Goal: Task Accomplishment & Management: Use online tool/utility

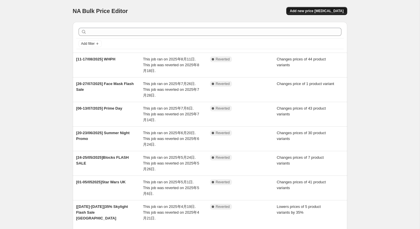
click at [335, 11] on span "Add new price [MEDICAL_DATA]" at bounding box center [317, 11] width 54 height 5
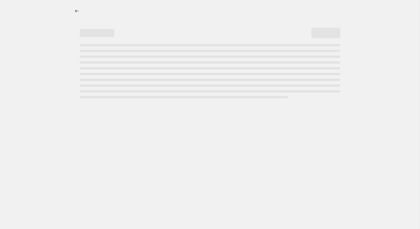
select select "percentage"
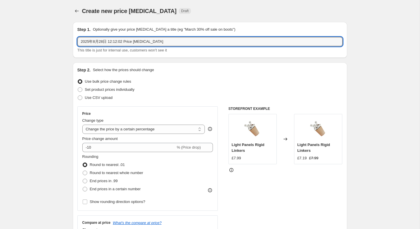
drag, startPoint x: 158, startPoint y: 41, endPoint x: 63, endPoint y: 41, distance: 95.4
type input "【"
paste input "⚠️"
click at [125, 44] on input "[30-31/08/2025] ⚠️" at bounding box center [210, 41] width 265 height 9
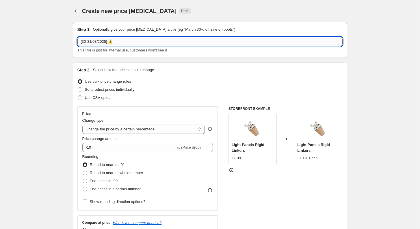
paste input "Flash Sale Essentials Matte"
click at [115, 42] on input "[30-31/08/2025] ⚠️Flash Sale Essentials Matte" at bounding box center [210, 41] width 265 height 9
type input "[30-31/08/2025] Flash Sale Essentials Matte"
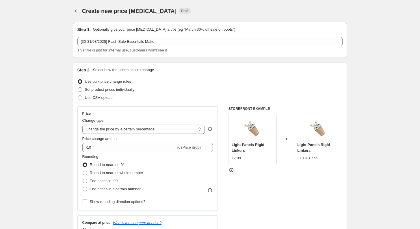
click at [80, 91] on span at bounding box center [80, 89] width 5 height 5
click at [78, 88] on input "Set product prices individually" at bounding box center [78, 87] width 0 height 0
radio input "true"
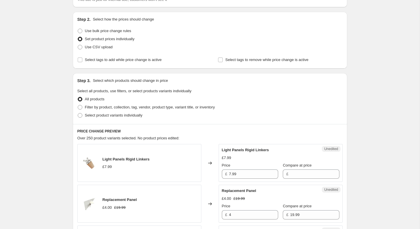
scroll to position [59, 0]
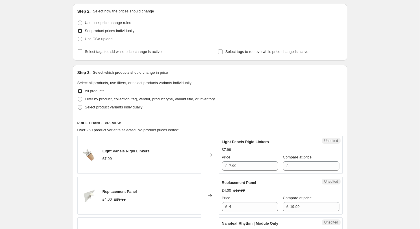
click at [79, 108] on span at bounding box center [80, 107] width 5 height 5
click at [78, 105] on input "Select product variants individually" at bounding box center [78, 105] width 0 height 0
radio input "true"
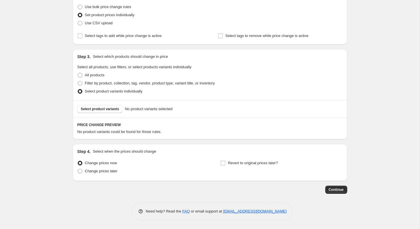
scroll to position [74, 0]
click at [116, 108] on span "Select product variants" at bounding box center [100, 109] width 38 height 5
click at [98, 171] on span "Change prices later" at bounding box center [101, 171] width 33 height 4
click at [78, 170] on input "Change prices later" at bounding box center [78, 169] width 0 height 0
radio input "true"
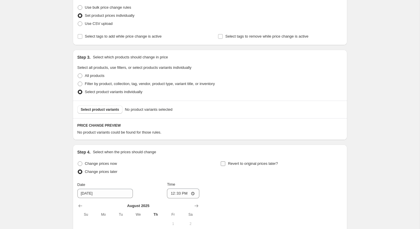
click at [225, 165] on input "Revert to original prices later?" at bounding box center [223, 163] width 5 height 5
checkbox input "true"
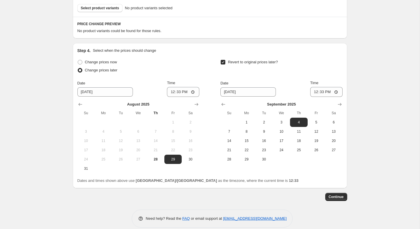
scroll to position [182, 0]
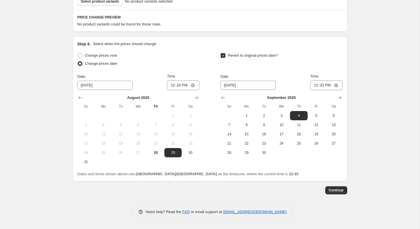
click at [190, 157] on td at bounding box center [190, 161] width 17 height 9
click at [190, 154] on span "30" at bounding box center [190, 152] width 13 height 5
type input "[DATE]"
click at [178, 88] on input "12:33" at bounding box center [183, 85] width 32 height 10
type input "06:50"
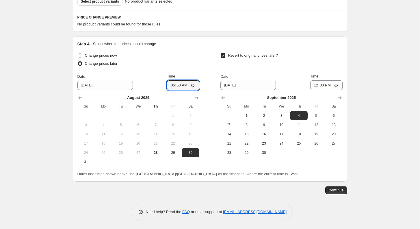
click at [256, 71] on div "Revert to original prices later? Date [DATE] Time 12:33 [DATE] Su Mo Tu We Th F…" at bounding box center [282, 104] width 122 height 106
click at [250, 119] on button "1" at bounding box center [246, 115] width 17 height 9
type input "[DATE]"
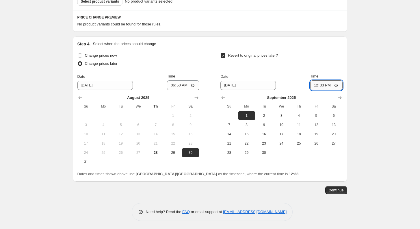
click at [320, 84] on input "12:33" at bounding box center [327, 85] width 32 height 10
type input "00:07"
click at [323, 84] on input "Time" at bounding box center [327, 85] width 32 height 10
type input "07:00"
click at [346, 85] on div "Step 4. Select when the prices should change Change prices now Change prices la…" at bounding box center [210, 108] width 275 height 145
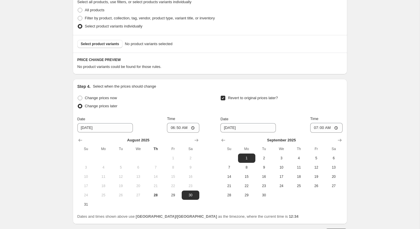
scroll to position [133, 0]
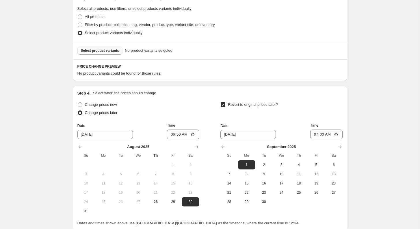
click at [112, 51] on span "Select product variants" at bounding box center [100, 50] width 38 height 5
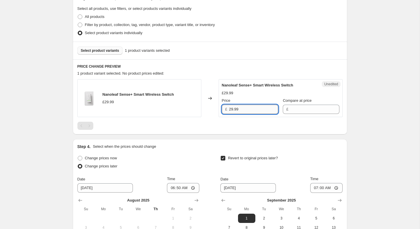
click at [249, 109] on input "29.99" at bounding box center [253, 109] width 49 height 9
type input "29.99"
click at [297, 106] on input "Compare at price" at bounding box center [314, 109] width 49 height 9
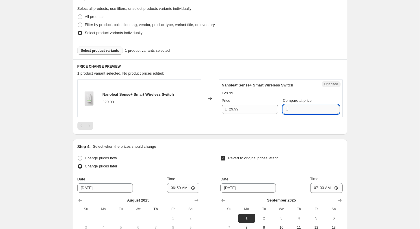
paste input "29.99"
type input "29.99"
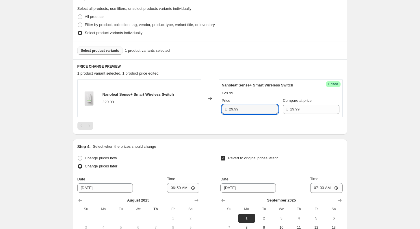
drag, startPoint x: 251, startPoint y: 108, endPoint x: 212, endPoint y: 108, distance: 39.0
click at [216, 108] on div "Nanoleaf Sense+ Smart Wireless Switch £29.99 Changed to Success Edited Nanoleaf…" at bounding box center [210, 98] width 265 height 38
paste input "3.992"
click at [53, 117] on div "Create new price [MEDICAL_DATA]. This page is ready Create new price [MEDICAL_D…" at bounding box center [210, 99] width 420 height 465
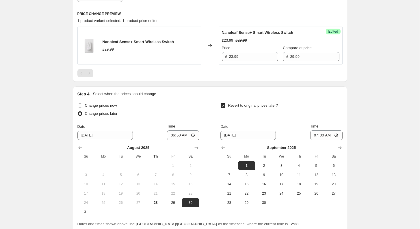
scroll to position [235, 0]
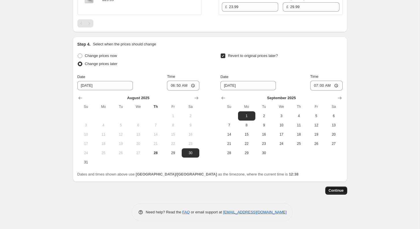
click at [332, 190] on span "Continue" at bounding box center [336, 190] width 15 height 5
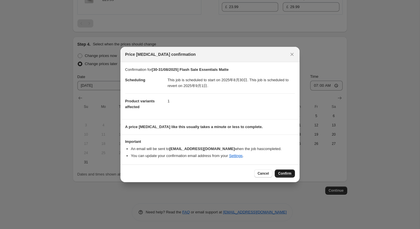
click at [283, 174] on span "Confirm" at bounding box center [284, 173] width 13 height 5
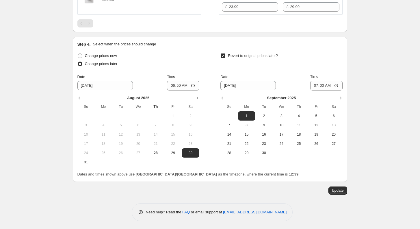
scroll to position [222, 0]
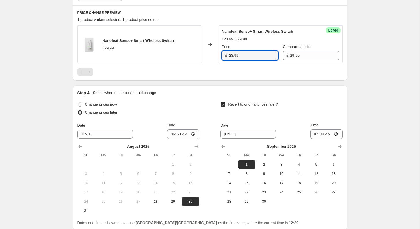
drag, startPoint x: 245, startPoint y: 57, endPoint x: 212, endPoint y: 54, distance: 33.1
click at [212, 55] on div "Nanoleaf Sense+ Smart Wireless Switch £29.99 Changed to Success Edited Nanoleaf…" at bounding box center [210, 44] width 265 height 38
paste input "19"
type input "19.99"
click at [311, 103] on div "Revert to original prices later?" at bounding box center [282, 108] width 122 height 17
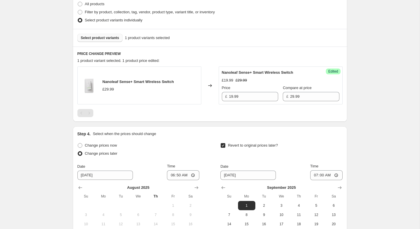
scroll to position [168, 0]
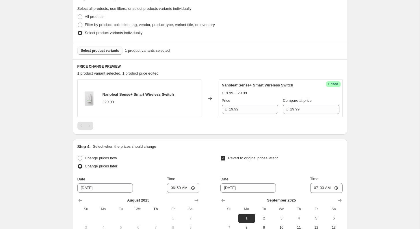
click at [104, 54] on button "Select product variants" at bounding box center [100, 51] width 45 height 8
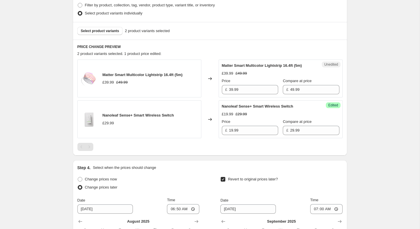
scroll to position [188, 0]
click at [104, 33] on button "Select product variants" at bounding box center [100, 31] width 45 height 8
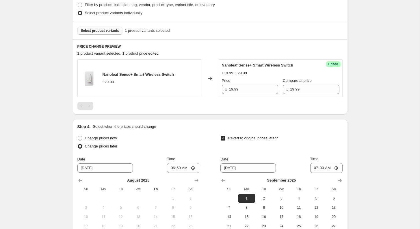
click at [106, 32] on span "Select product variants" at bounding box center [100, 30] width 38 height 5
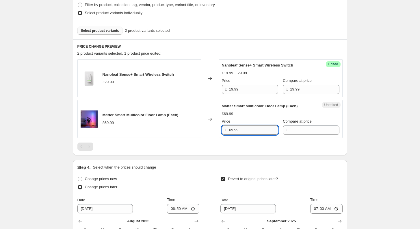
click at [257, 130] on input "69.99" at bounding box center [253, 130] width 49 height 9
type input "69.99"
click at [290, 131] on input "Compare at price" at bounding box center [314, 130] width 49 height 9
paste input "69.99"
type input "69.99"
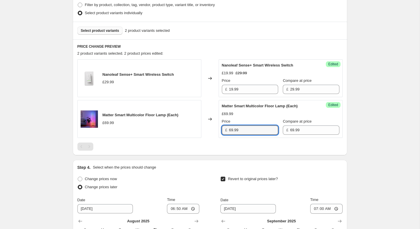
drag, startPoint x: 249, startPoint y: 128, endPoint x: 209, endPoint y: 127, distance: 39.9
click at [209, 127] on div "Matter Smart Multicolor Floor Lamp (Each) £69.99 Changed to Success Edited Matt…" at bounding box center [210, 119] width 265 height 38
paste input "59.4915"
drag, startPoint x: 239, startPoint y: 130, endPoint x: 268, endPoint y: 130, distance: 29.5
click at [266, 130] on input "59.4915" at bounding box center [253, 130] width 49 height 9
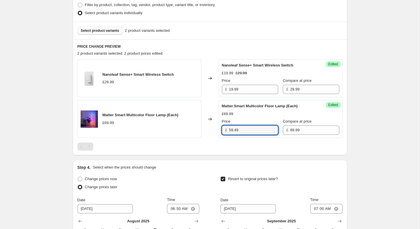
type input "59.49"
click at [63, 135] on div "[30-31/08/2025] Flash Sale Essentials Matte. This page is ready [30-31/08/2025]…" at bounding box center [210, 82] width 420 height 541
click at [112, 29] on span "Select product variants" at bounding box center [100, 30] width 38 height 5
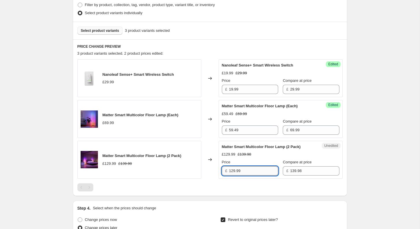
click at [250, 169] on input "129.99" at bounding box center [253, 170] width 49 height 9
paste input "09.8843"
type input "109.88"
click at [373, 162] on div "[30-31/08/2025] Flash Sale Essentials Matte. This page is ready [30-31/08/2025]…" at bounding box center [210, 103] width 420 height 582
click at [107, 31] on span "Select product variants" at bounding box center [100, 30] width 38 height 5
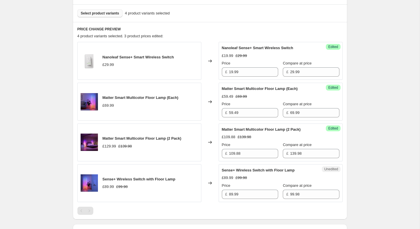
scroll to position [219, 0]
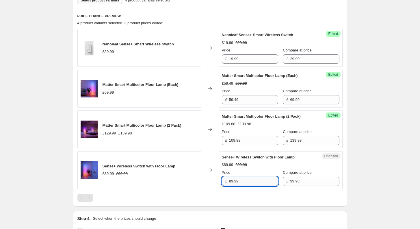
click at [254, 178] on input "89.99" at bounding box center [253, 181] width 49 height 9
paste input "74.985"
click at [355, 158] on div "[30-31/08/2025] Flash Sale Essentials Matte. This page is ready [30-31/08/2025]…" at bounding box center [210, 92] width 420 height 623
click at [247, 178] on input "74.98" at bounding box center [253, 181] width 49 height 9
type input "74.99"
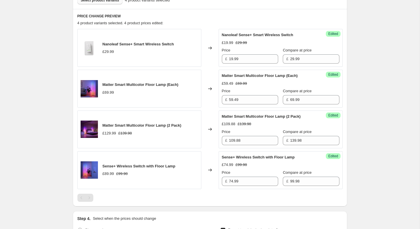
click at [361, 140] on div "[30-31/08/2025] Flash Sale Essentials Matte. This page is ready [30-31/08/2025]…" at bounding box center [210, 92] width 420 height 623
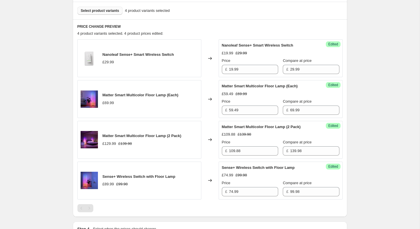
click at [111, 13] on button "Select product variants" at bounding box center [100, 11] width 45 height 8
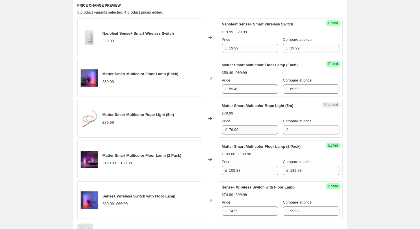
scroll to position [232, 0]
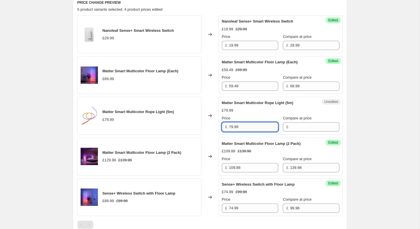
click at [261, 125] on input "79.99" at bounding box center [253, 126] width 49 height 9
type input "79.99"
click at [294, 128] on input "Compare at price" at bounding box center [314, 126] width 49 height 9
click at [244, 127] on input "79.99" at bounding box center [253, 126] width 49 height 9
type input "79.99"
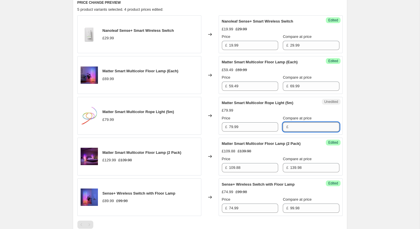
click at [290, 124] on input "Compare at price" at bounding box center [314, 126] width 49 height 9
paste input "79.99"
type input "79.99"
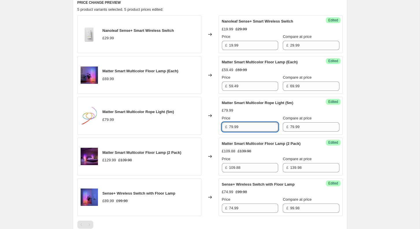
click at [261, 124] on input "79.99" at bounding box center [253, 126] width 49 height 9
paste input "69.99125"
drag, startPoint x: 239, startPoint y: 126, endPoint x: 286, endPoint y: 126, distance: 46.8
click at [285, 126] on div "Price £ 69.99125 Compare at price £ 79.99" at bounding box center [281, 123] width 118 height 16
type input "69.99"
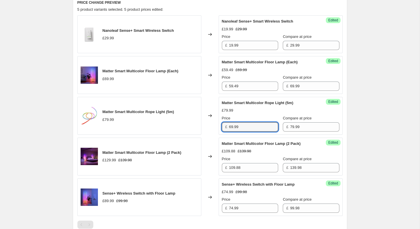
click at [364, 127] on div "[30-31/08/2025] Flash Sale Essentials Matte. This page is ready [30-31/08/2025]…" at bounding box center [210, 99] width 420 height 663
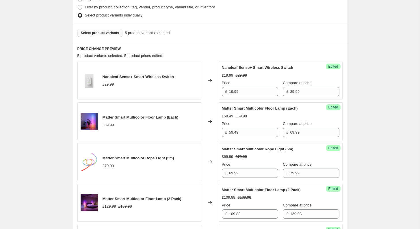
scroll to position [185, 0]
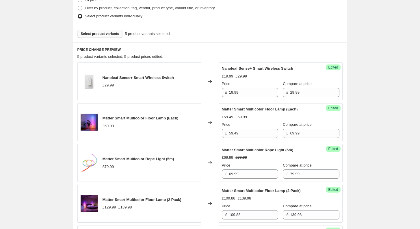
click at [99, 30] on button "Select product variants" at bounding box center [100, 34] width 45 height 8
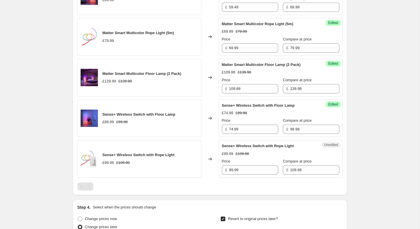
scroll to position [314, 0]
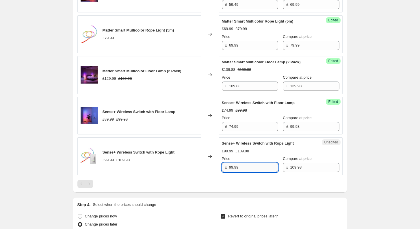
click at [254, 165] on input "99.99" at bounding box center [253, 167] width 49 height 9
drag, startPoint x: 247, startPoint y: 167, endPoint x: 212, endPoint y: 167, distance: 35.0
click at [212, 167] on div "Sense+ Wireless Switch with Rope Light £99.99 £109.98 Changed to Unedited Sense…" at bounding box center [210, 156] width 265 height 38
paste input "82.485"
drag, startPoint x: 240, startPoint y: 165, endPoint x: 272, endPoint y: 165, distance: 32.1
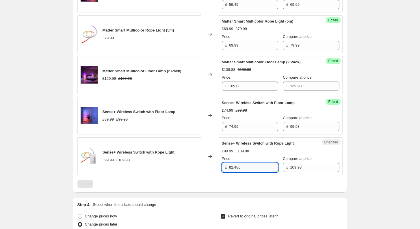
click at [269, 165] on input "82.485" at bounding box center [253, 167] width 49 height 9
type input "82.49"
click at [358, 144] on div "[30-31/08/2025] Flash Sale Essentials Matte. This page is ready [30-31/08/2025]…" at bounding box center [210, 38] width 420 height 704
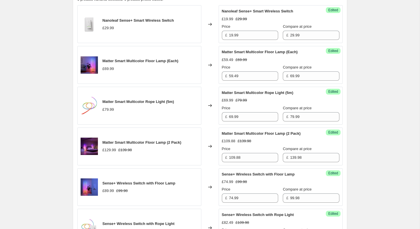
scroll to position [194, 0]
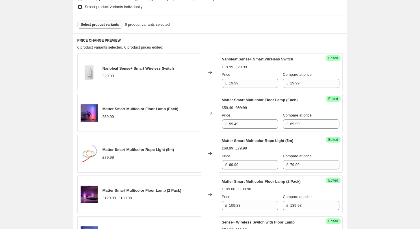
click at [99, 26] on span "Select product variants" at bounding box center [100, 24] width 38 height 5
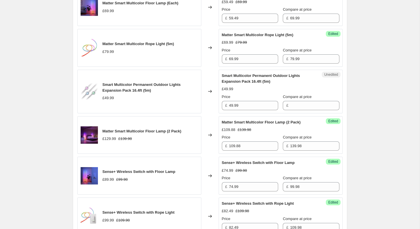
scroll to position [304, 0]
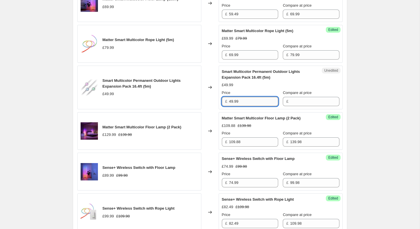
click at [245, 99] on input "49.99" at bounding box center [253, 101] width 49 height 9
type input "49.99"
click at [296, 102] on input "Compare at price" at bounding box center [314, 101] width 49 height 9
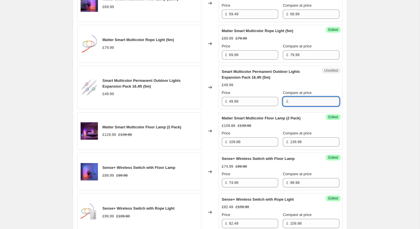
paste input "49.99"
type input "49.99"
click at [252, 106] on div "Success Edited Smart Multicolor Permanent Outdoor Lights Expansion Pack 16.4ft …" at bounding box center [281, 88] width 124 height 44
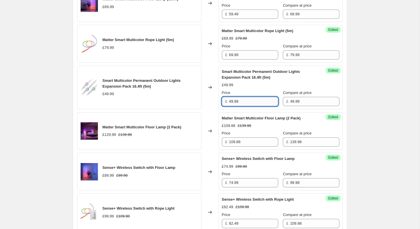
click at [252, 104] on input "49.99" at bounding box center [253, 101] width 49 height 9
paste input "34.993"
type input "34.99"
click at [265, 86] on div "£34.99 £49.99" at bounding box center [281, 85] width 118 height 6
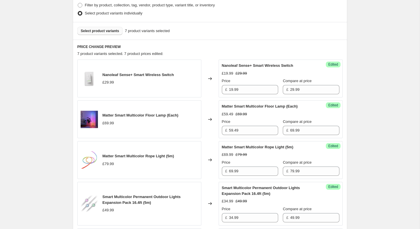
scroll to position [187, 0]
click at [97, 29] on span "Select product variants" at bounding box center [100, 31] width 38 height 5
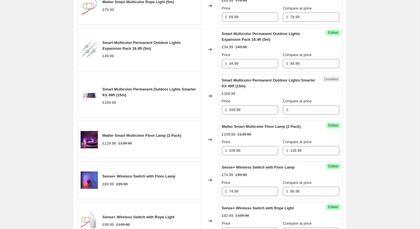
scroll to position [349, 0]
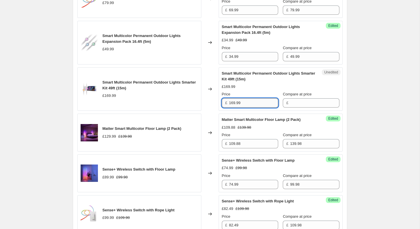
click at [259, 105] on input "169.99" at bounding box center [253, 102] width 49 height 9
type input "169.99"
click at [305, 100] on input "Compare at price" at bounding box center [314, 102] width 49 height 9
paste input "169.99"
type input "169.99"
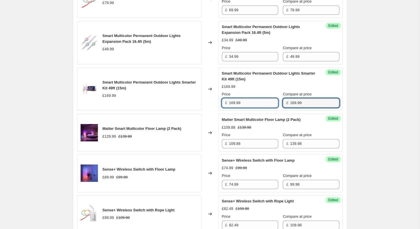
click at [261, 104] on input "169.99" at bounding box center [253, 102] width 49 height 9
paste input "18.993"
type input "118.99"
click at [265, 87] on div "£169.99" at bounding box center [281, 87] width 118 height 6
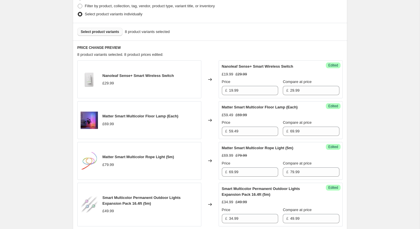
scroll to position [185, 0]
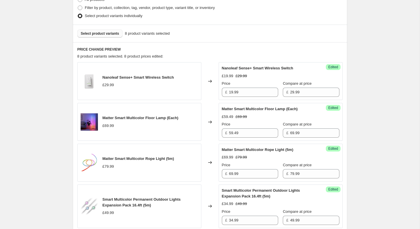
click at [97, 36] on button "Select product variants" at bounding box center [100, 33] width 45 height 8
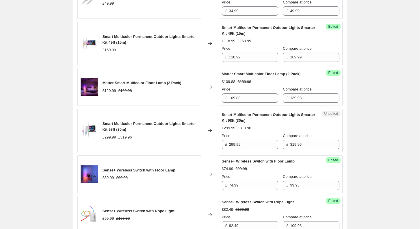
scroll to position [423, 0]
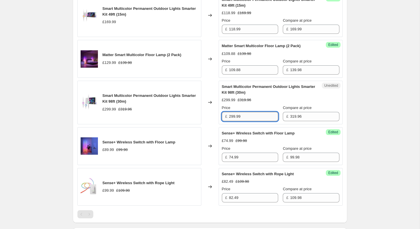
click at [252, 116] on input "299.99" at bounding box center [253, 116] width 49 height 9
paste input "14.3732"
type input "214.39"
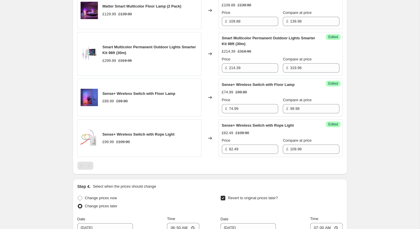
scroll to position [612, 0]
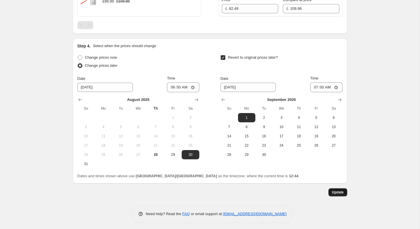
click at [340, 191] on span "Update" at bounding box center [338, 192] width 12 height 5
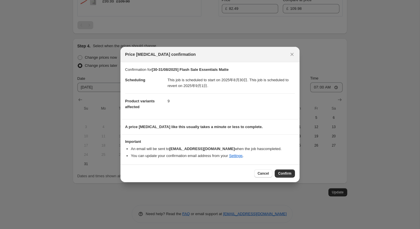
click at [287, 175] on span "Confirm" at bounding box center [284, 173] width 13 height 5
